Goal: Task Accomplishment & Management: Use online tool/utility

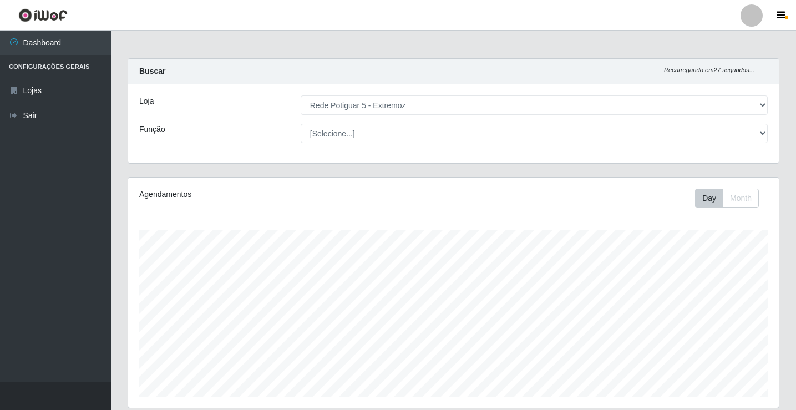
select select "79"
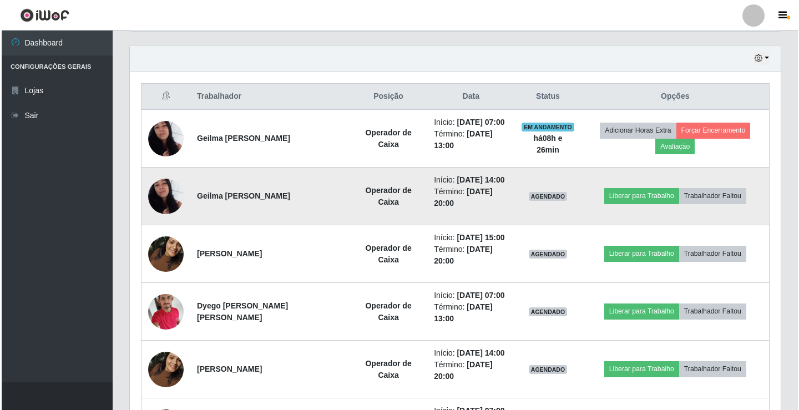
scroll to position [388, 0]
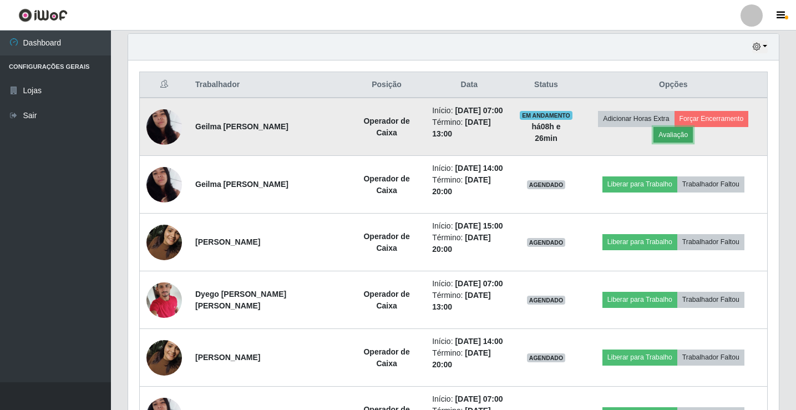
click at [667, 136] on button "Avaliação" at bounding box center [672, 135] width 39 height 16
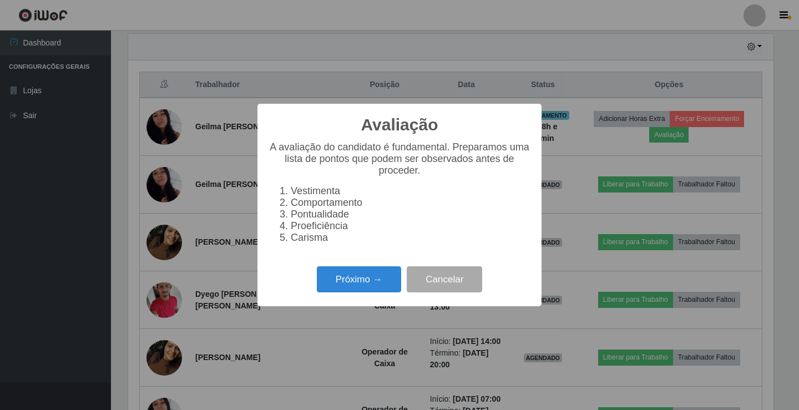
scroll to position [230, 645]
click at [368, 289] on button "Próximo →" at bounding box center [359, 279] width 84 height 26
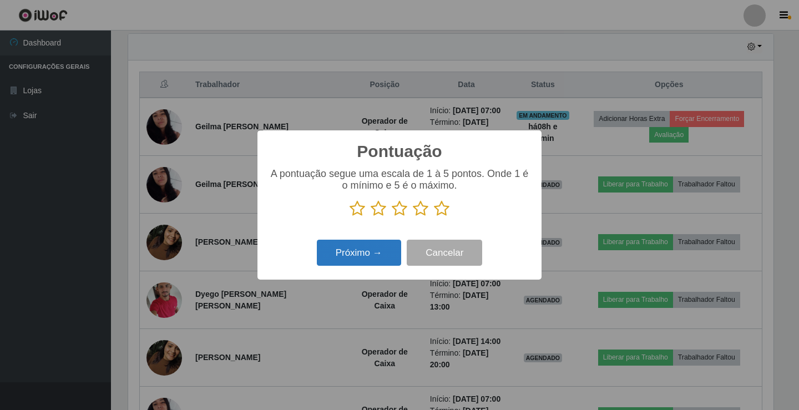
drag, startPoint x: 443, startPoint y: 204, endPoint x: 371, endPoint y: 254, distance: 87.5
click at [435, 208] on icon at bounding box center [442, 208] width 16 height 17
click at [434, 217] on input "radio" at bounding box center [434, 217] width 0 height 0
click at [375, 253] on button "Próximo →" at bounding box center [359, 253] width 84 height 26
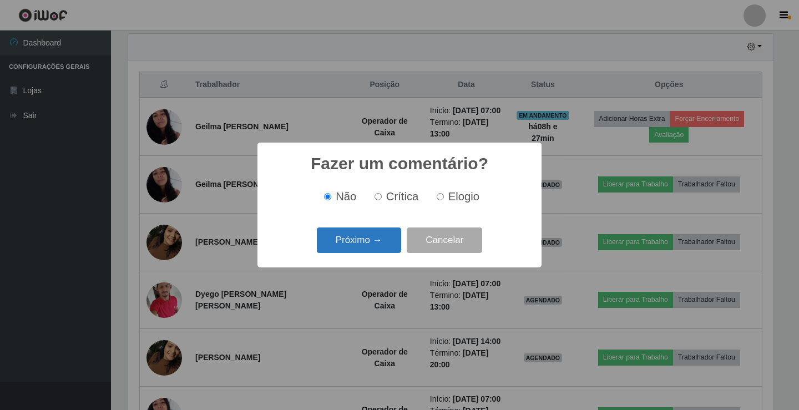
click at [369, 242] on button "Próximo →" at bounding box center [359, 240] width 84 height 26
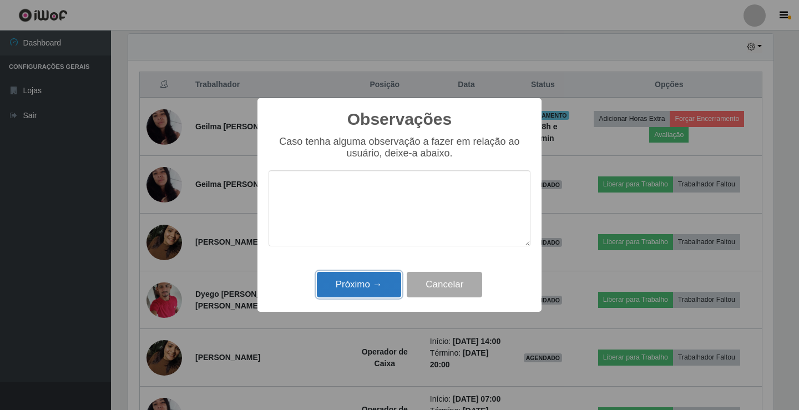
click at [377, 281] on button "Próximo →" at bounding box center [359, 285] width 84 height 26
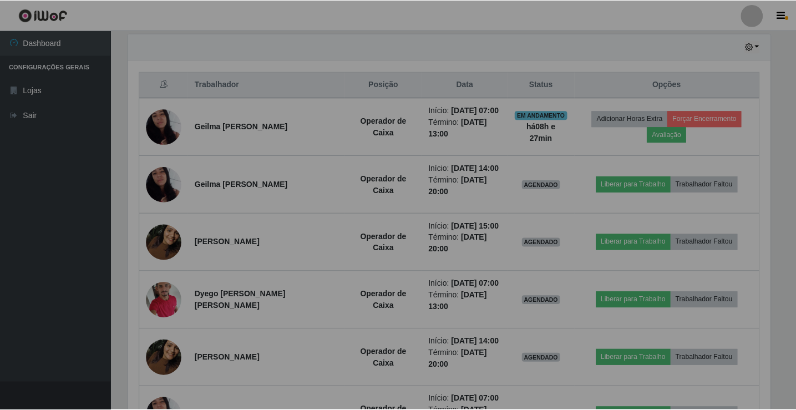
scroll to position [230, 650]
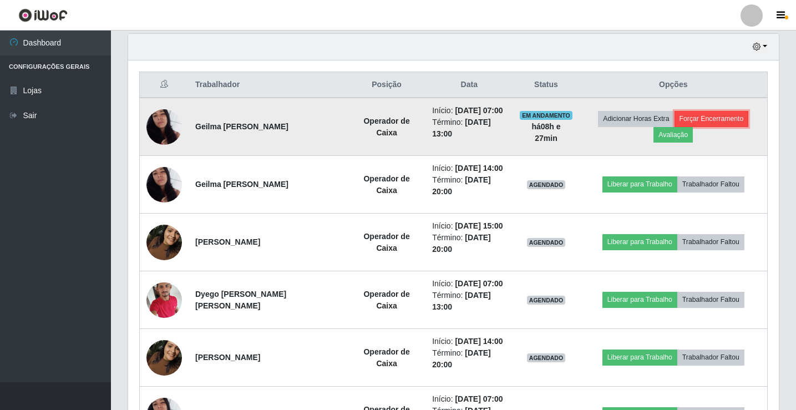
click at [713, 120] on button "Forçar Encerramento" at bounding box center [711, 119] width 74 height 16
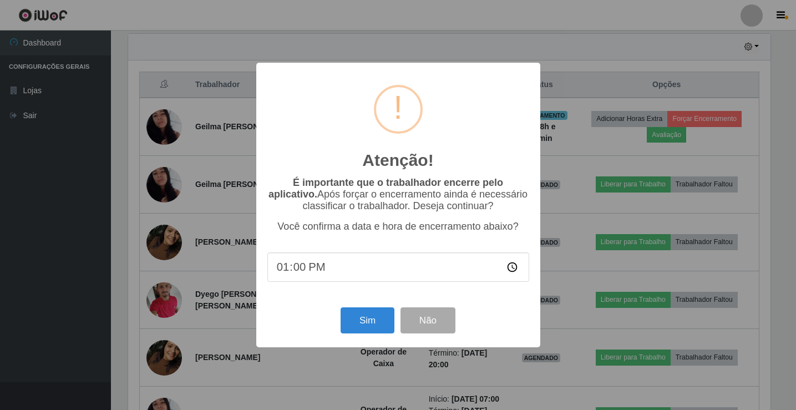
scroll to position [230, 645]
click at [374, 327] on button "Sim" at bounding box center [369, 320] width 54 height 26
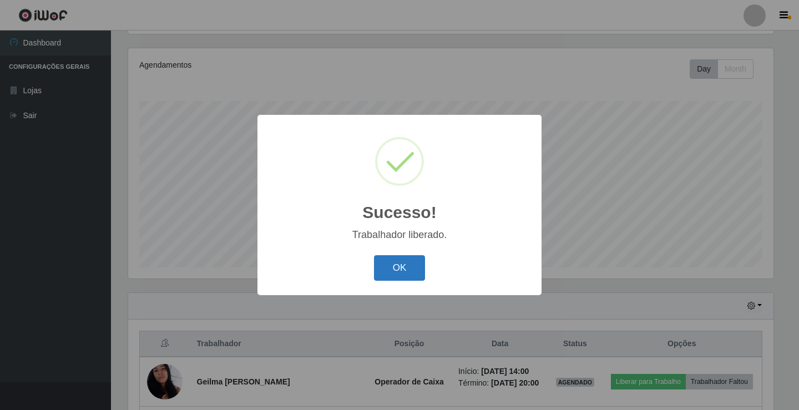
click at [396, 264] on button "OK" at bounding box center [400, 268] width 52 height 26
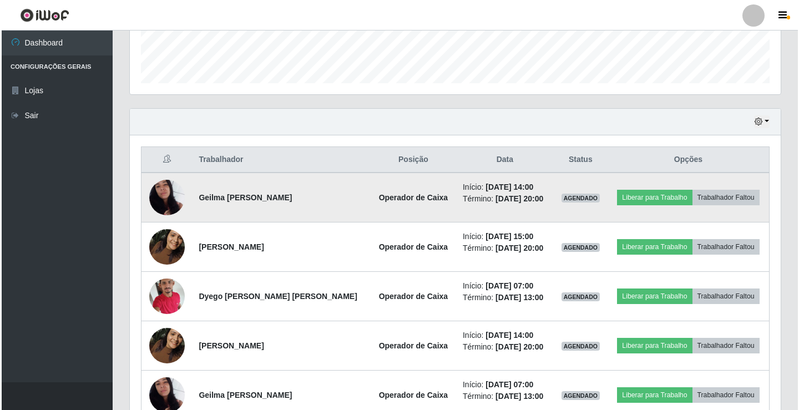
scroll to position [351, 0]
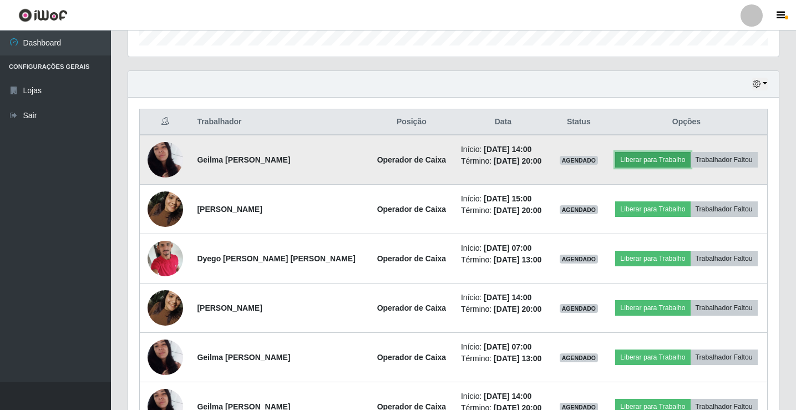
click at [647, 158] on button "Liberar para Trabalho" at bounding box center [652, 160] width 75 height 16
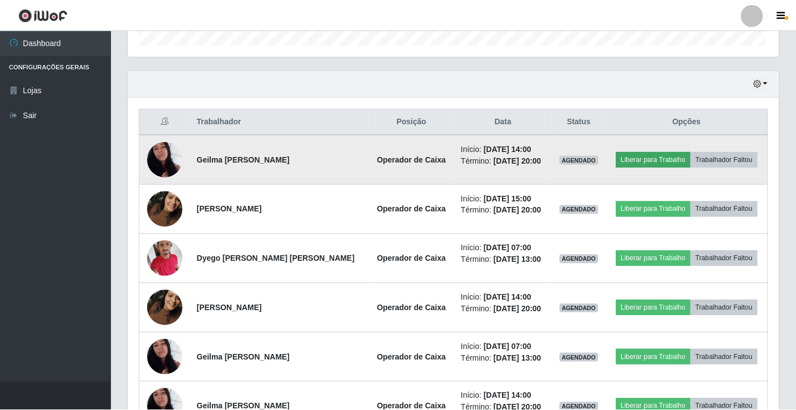
scroll to position [230, 645]
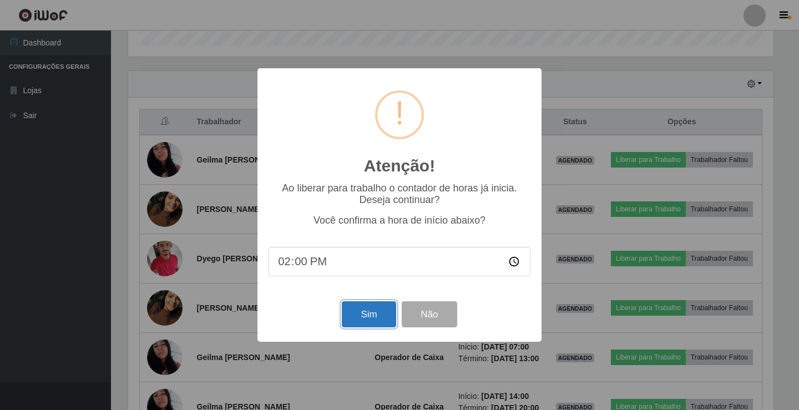
click at [381, 310] on button "Sim" at bounding box center [369, 314] width 54 height 26
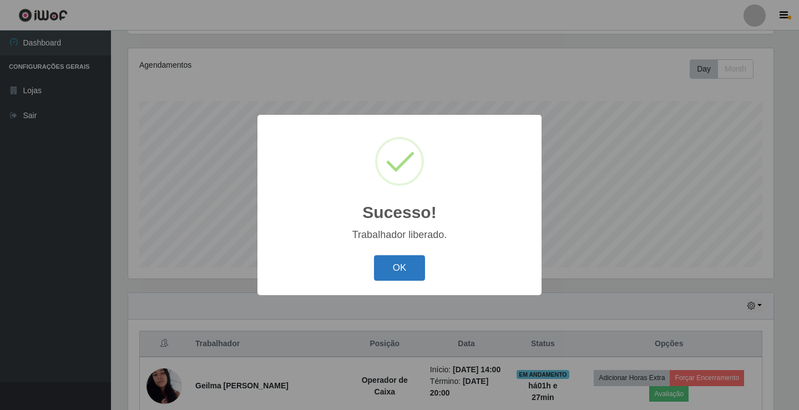
click at [412, 273] on button "OK" at bounding box center [400, 268] width 52 height 26
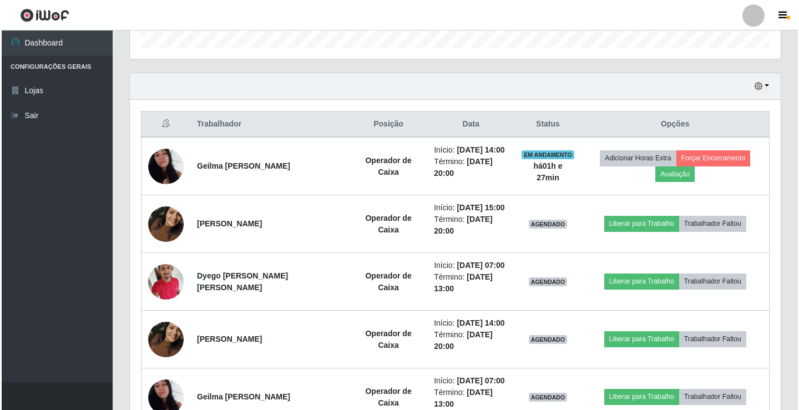
scroll to position [0, 0]
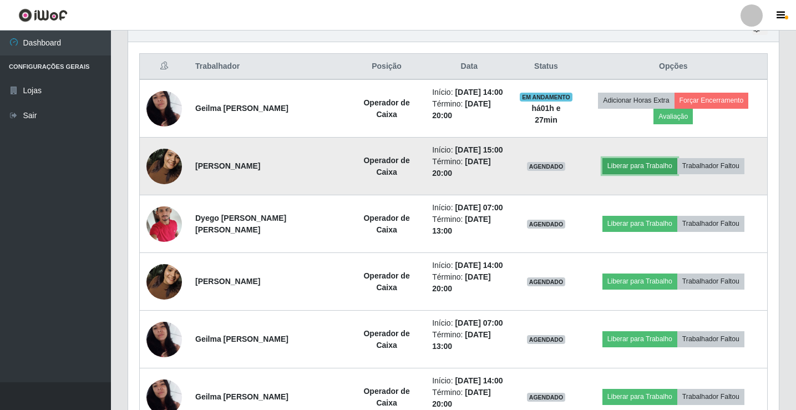
click at [641, 163] on button "Liberar para Trabalho" at bounding box center [639, 166] width 75 height 16
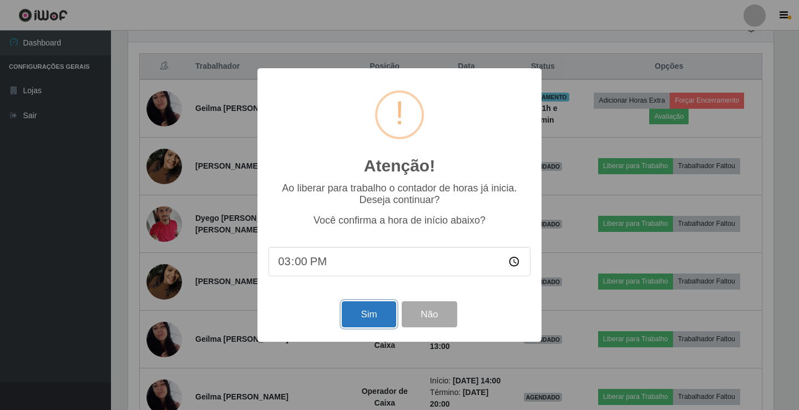
click at [364, 317] on button "Sim" at bounding box center [369, 314] width 54 height 26
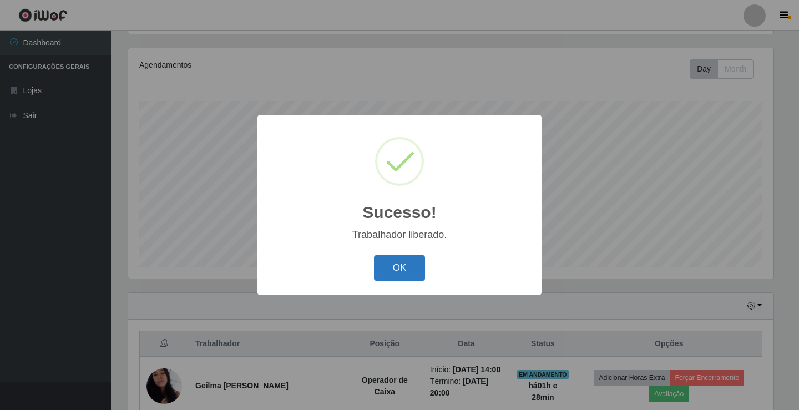
click at [401, 261] on button "OK" at bounding box center [400, 268] width 52 height 26
